Goal: Task Accomplishment & Management: Use online tool/utility

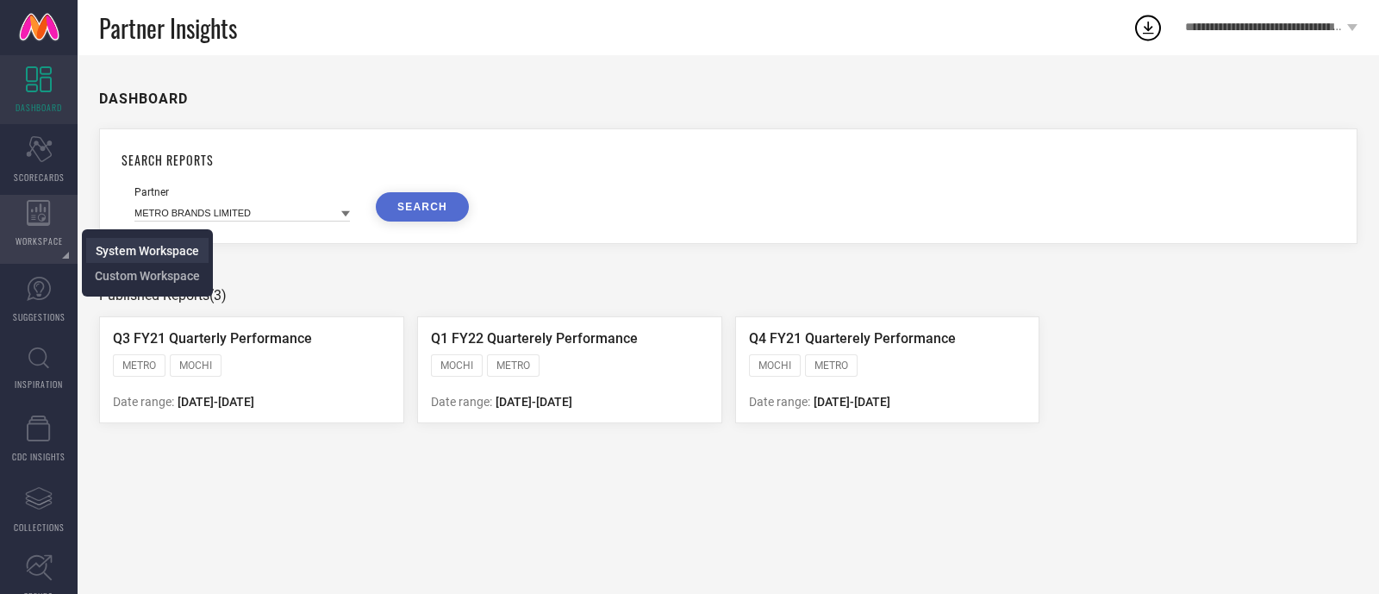
click at [107, 254] on span "System Workspace" at bounding box center [147, 251] width 103 height 14
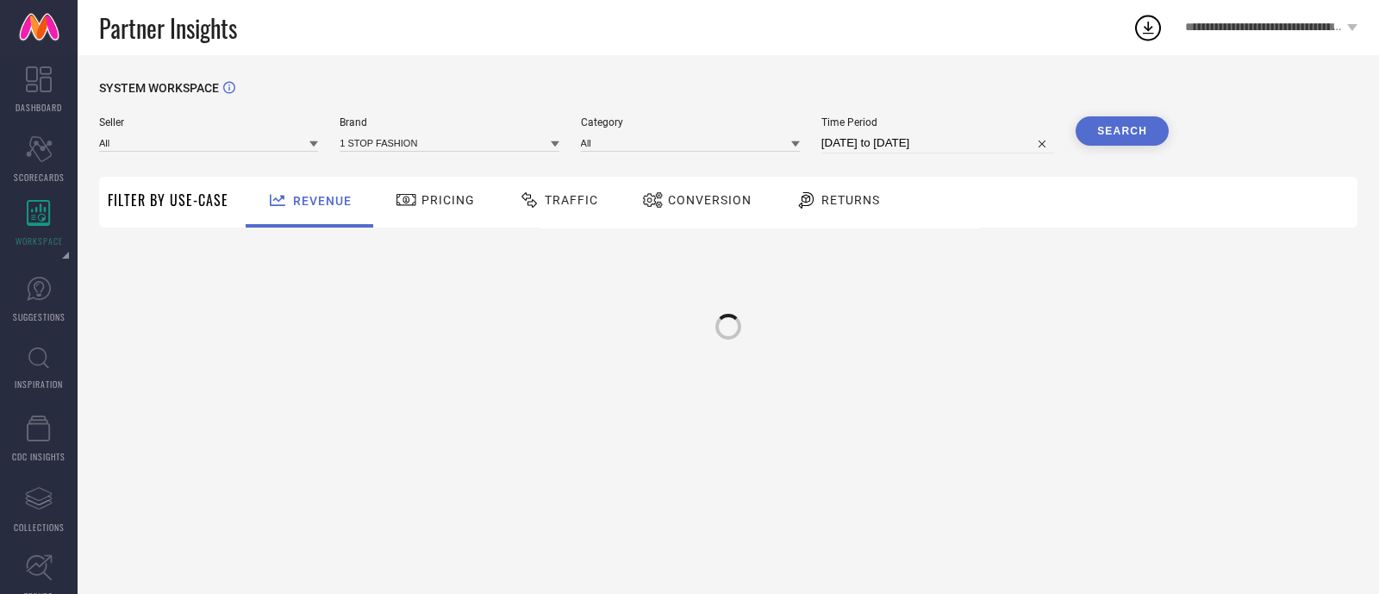
type input "All"
type input "1 STOP FASHION"
type input "All"
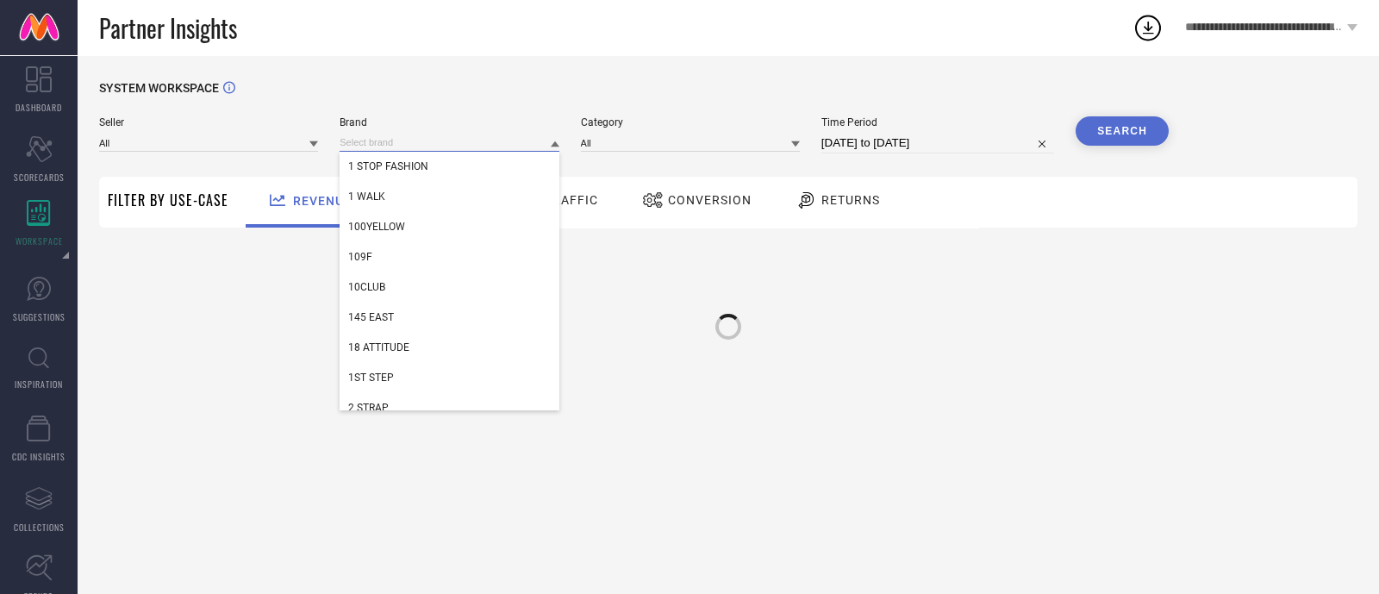
click at [379, 139] on input at bounding box center [448, 143] width 219 height 18
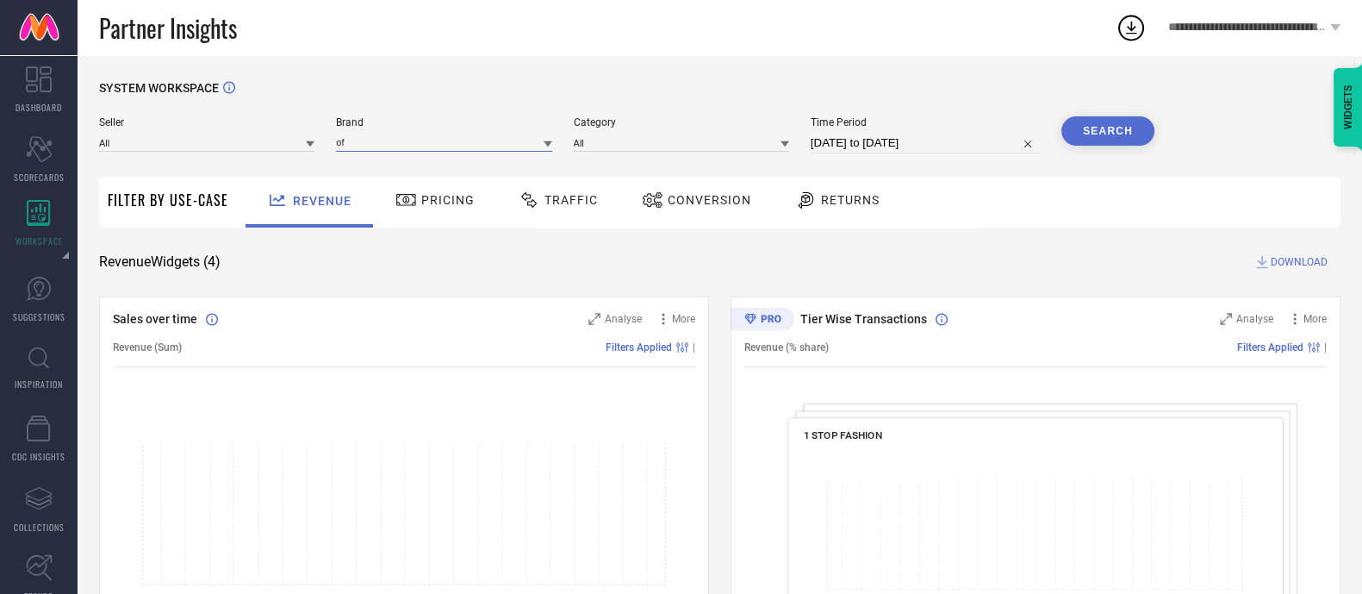
type input "o"
type input "0"
type input "OFF LIMITS"
click at [551, 147] on icon at bounding box center [548, 144] width 9 height 6
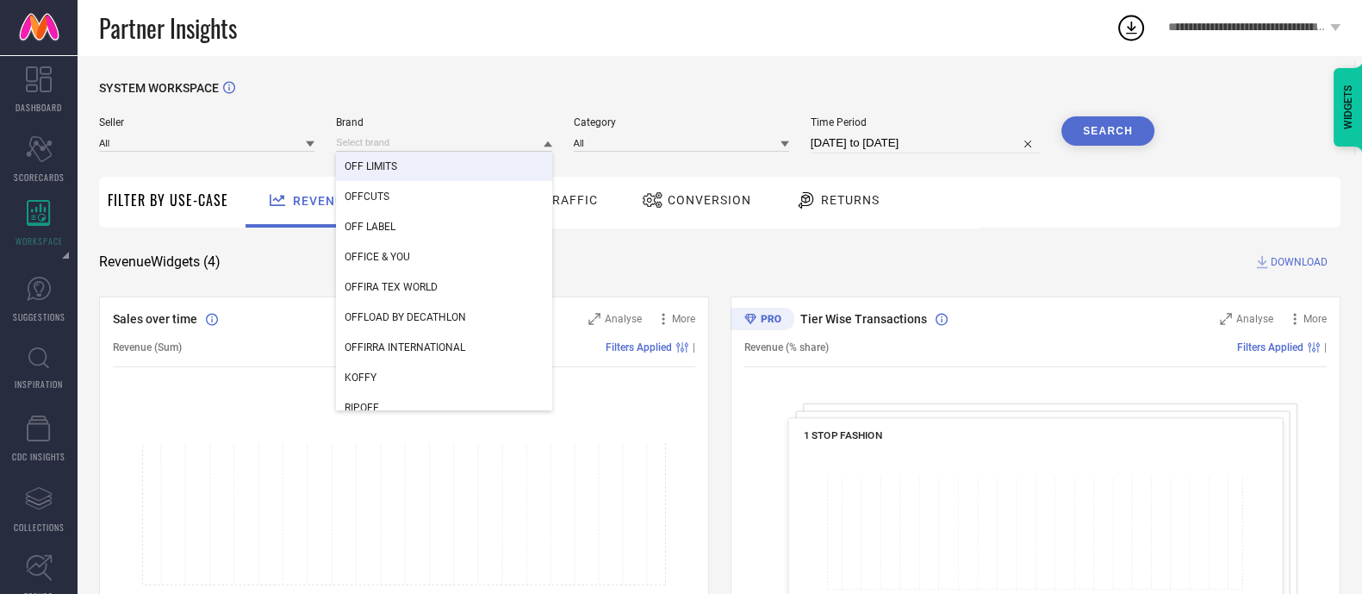
click at [439, 163] on div "OFF LIMITS" at bounding box center [443, 166] width 215 height 29
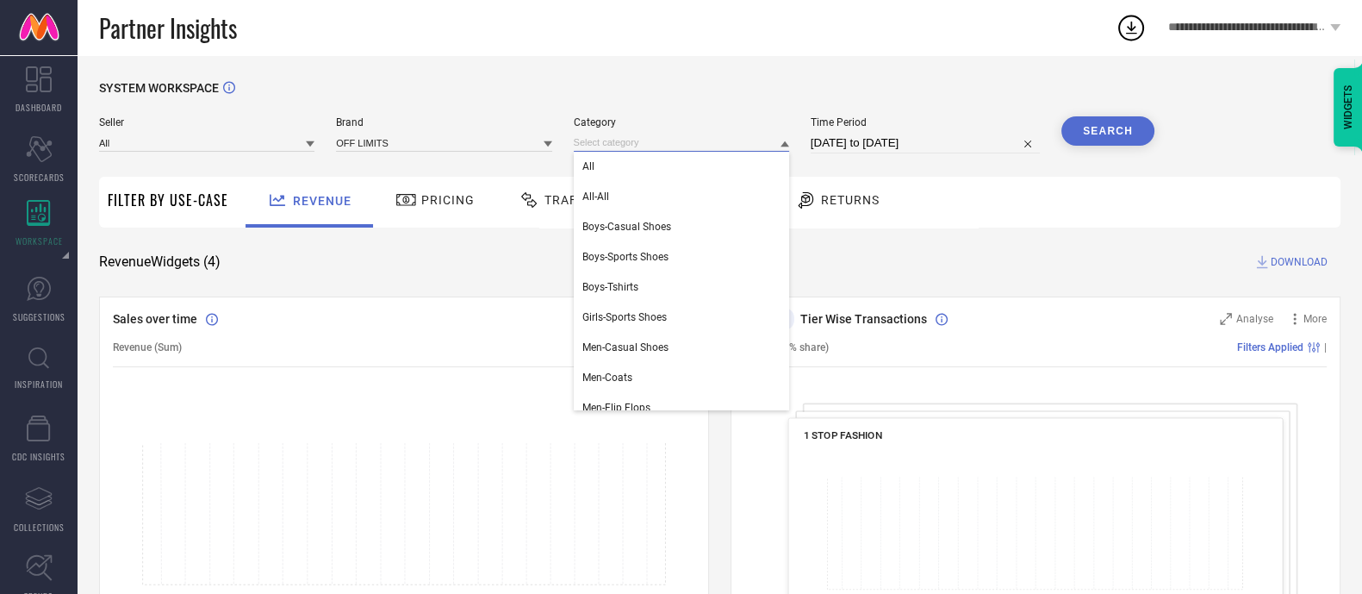
click at [599, 150] on input at bounding box center [681, 143] width 215 height 18
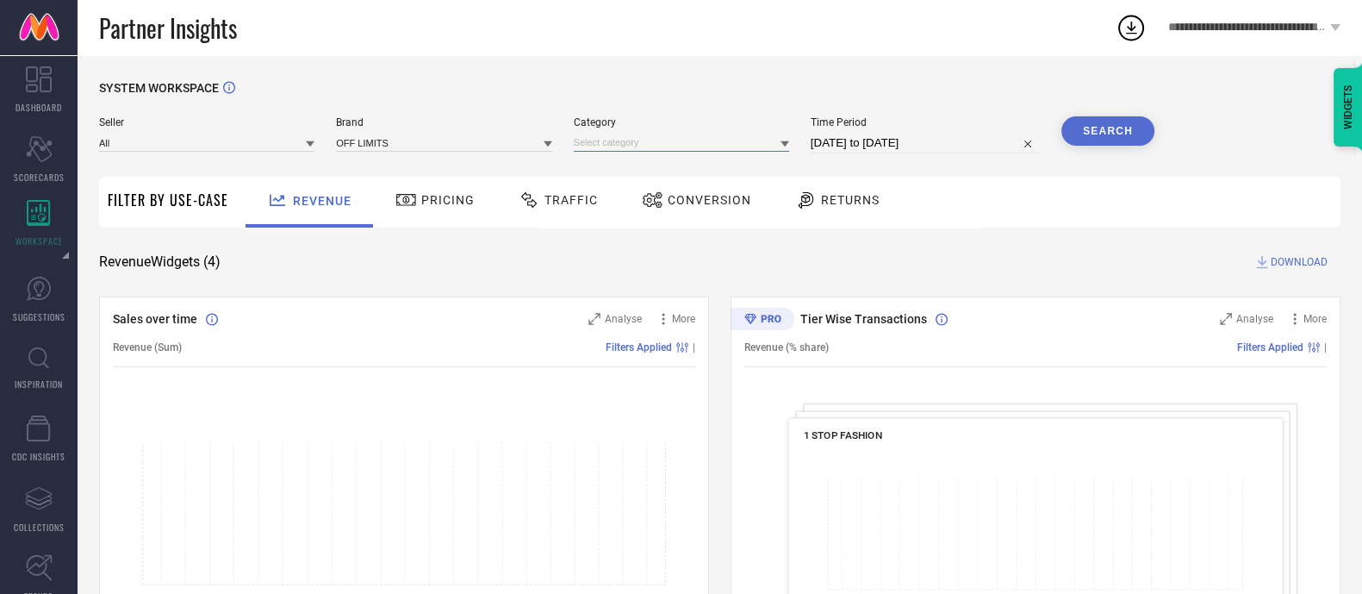
click at [605, 148] on input at bounding box center [681, 143] width 215 height 18
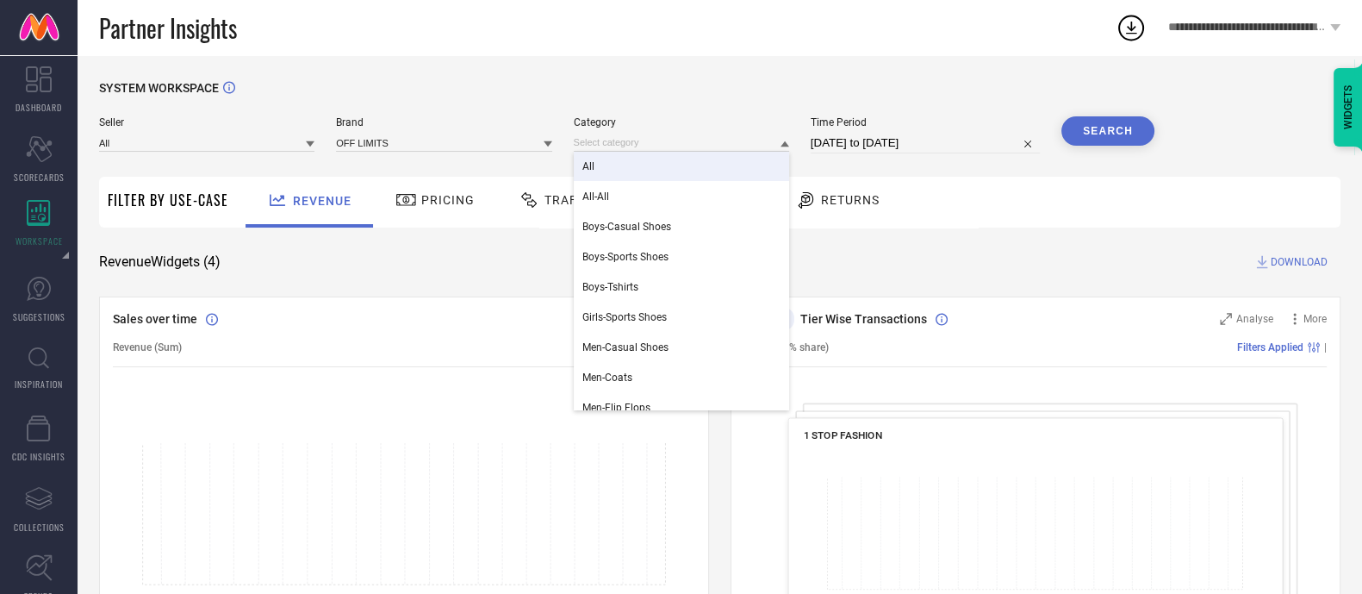
click at [606, 158] on div "All" at bounding box center [681, 166] width 215 height 29
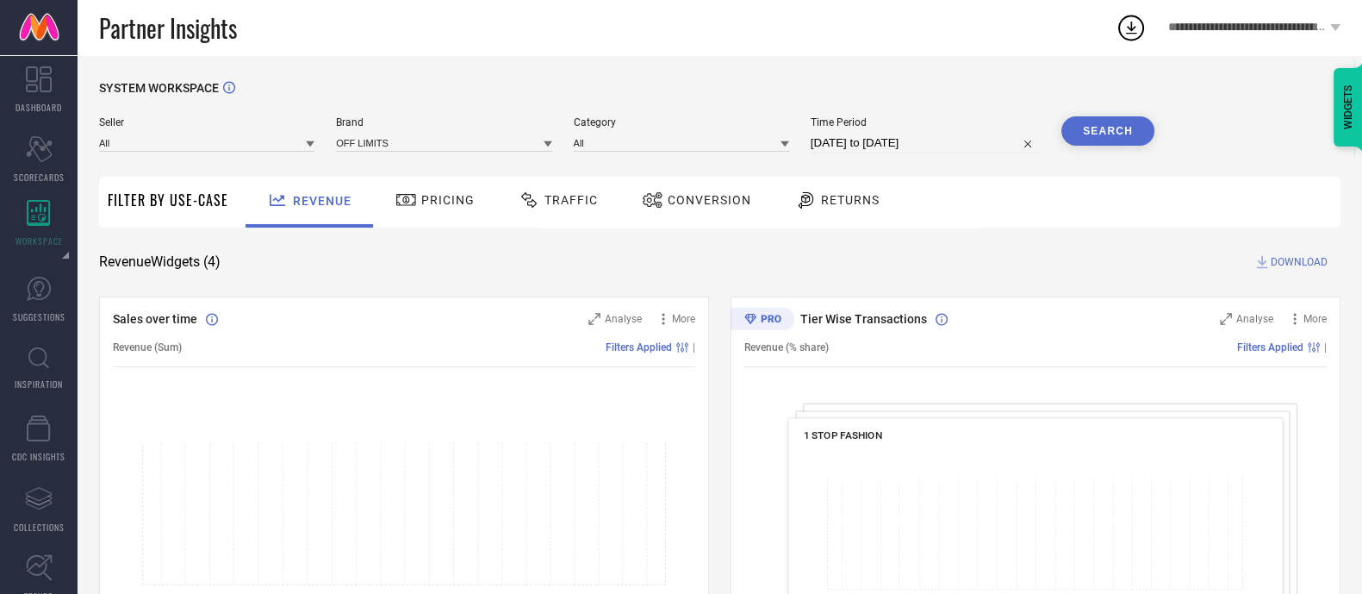
select select "8"
select select "2025"
select select "9"
select select "2025"
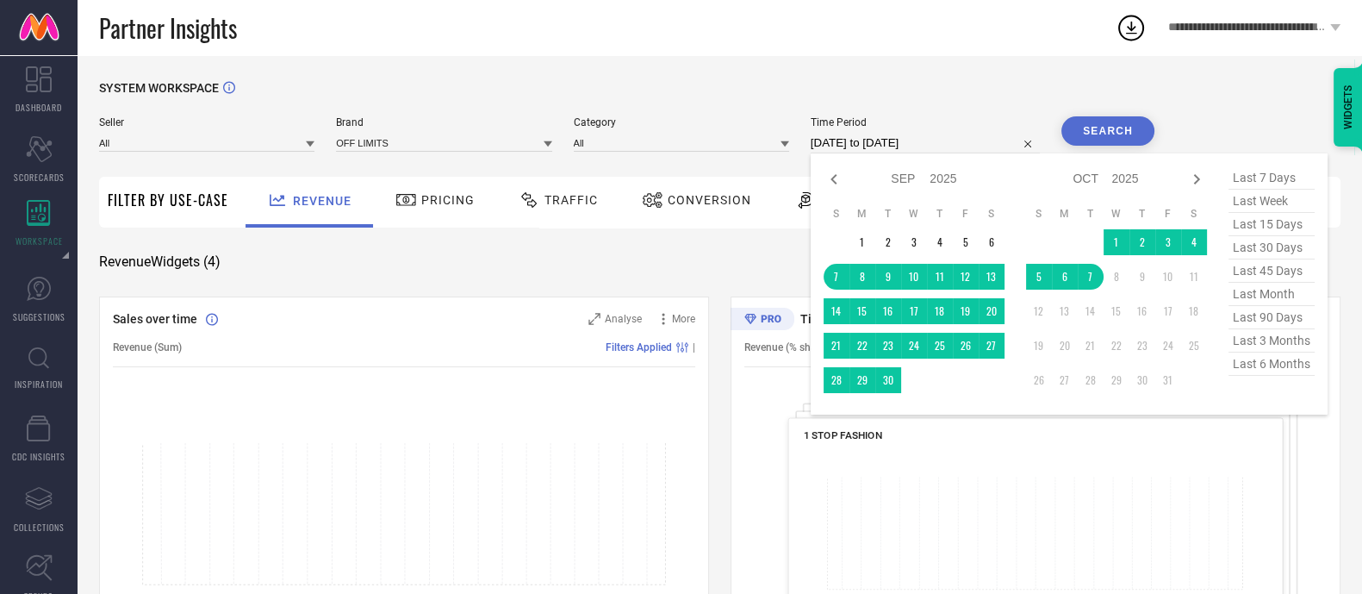
click at [937, 144] on input "[DATE] to [DATE]" at bounding box center [925, 143] width 229 height 21
click at [1272, 342] on span "last 3 months" at bounding box center [1272, 340] width 86 height 23
type input "[DATE] to [DATE]"
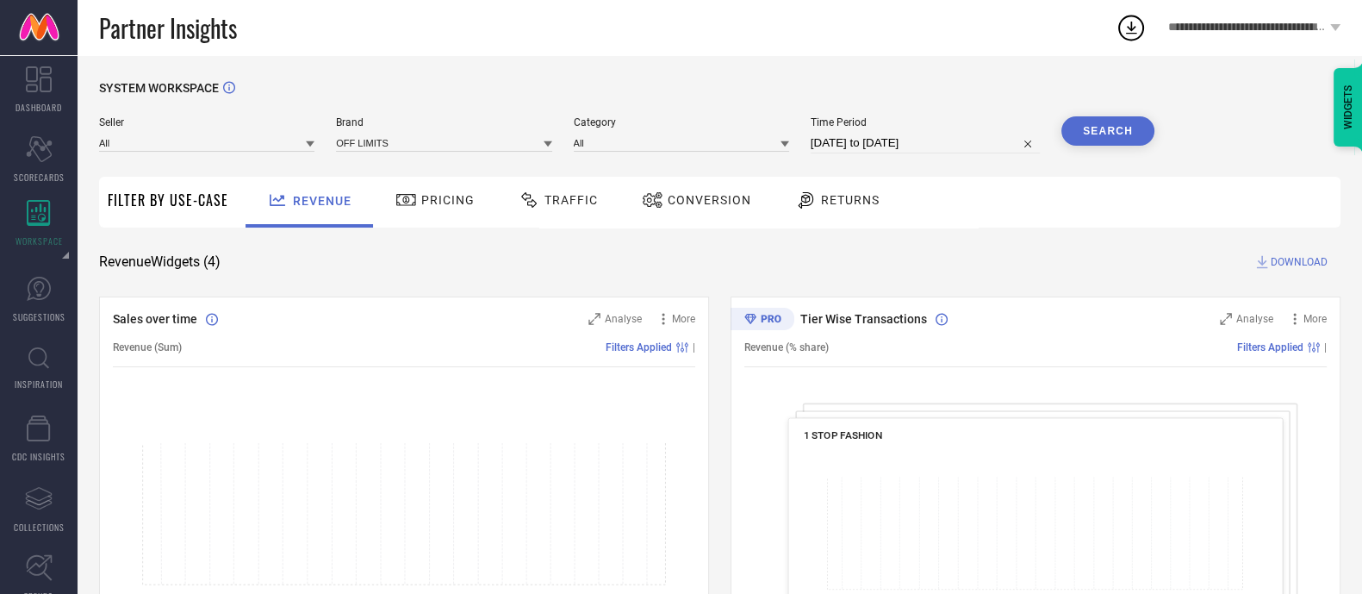
click at [1117, 132] on button "Search" at bounding box center [1107, 130] width 93 height 29
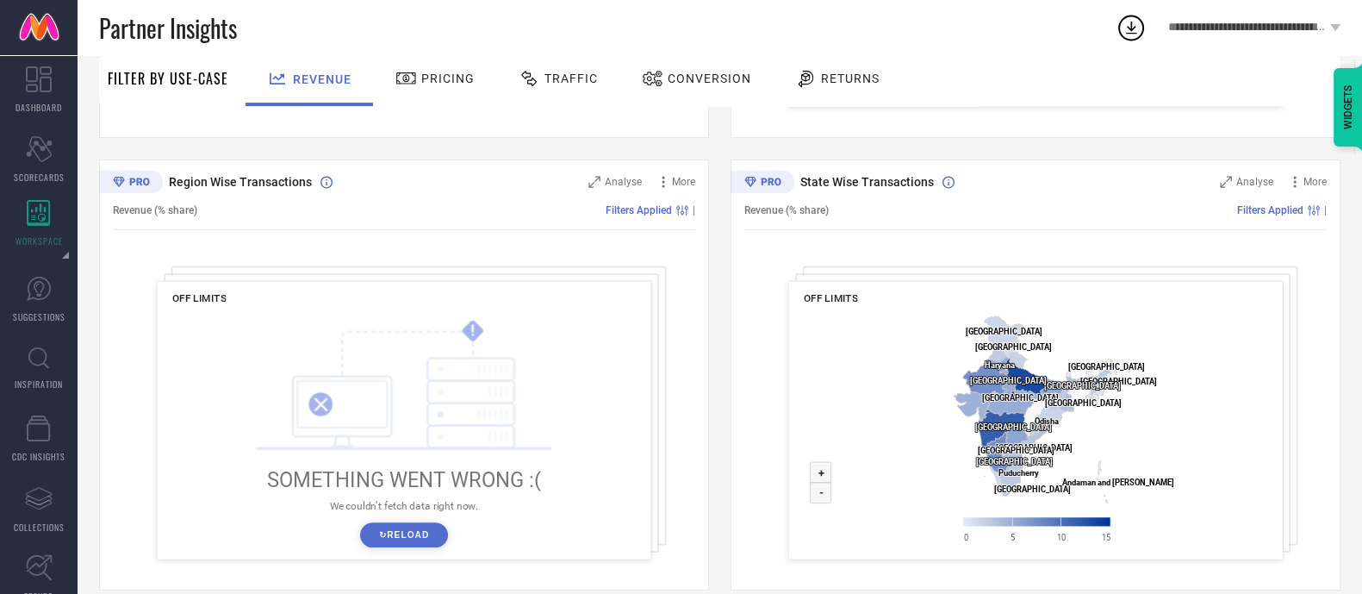
scroll to position [590, 0]
